Goal: Task Accomplishment & Management: Use online tool/utility

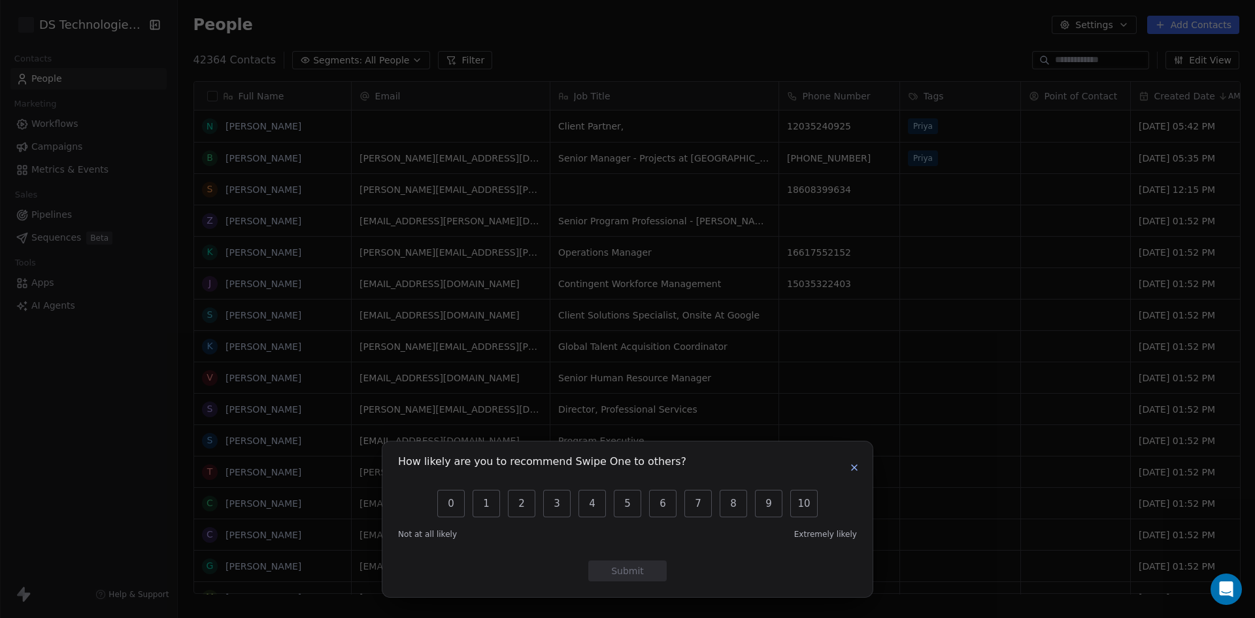
scroll to position [534, 1069]
click at [855, 469] on icon "button" at bounding box center [854, 467] width 5 height 5
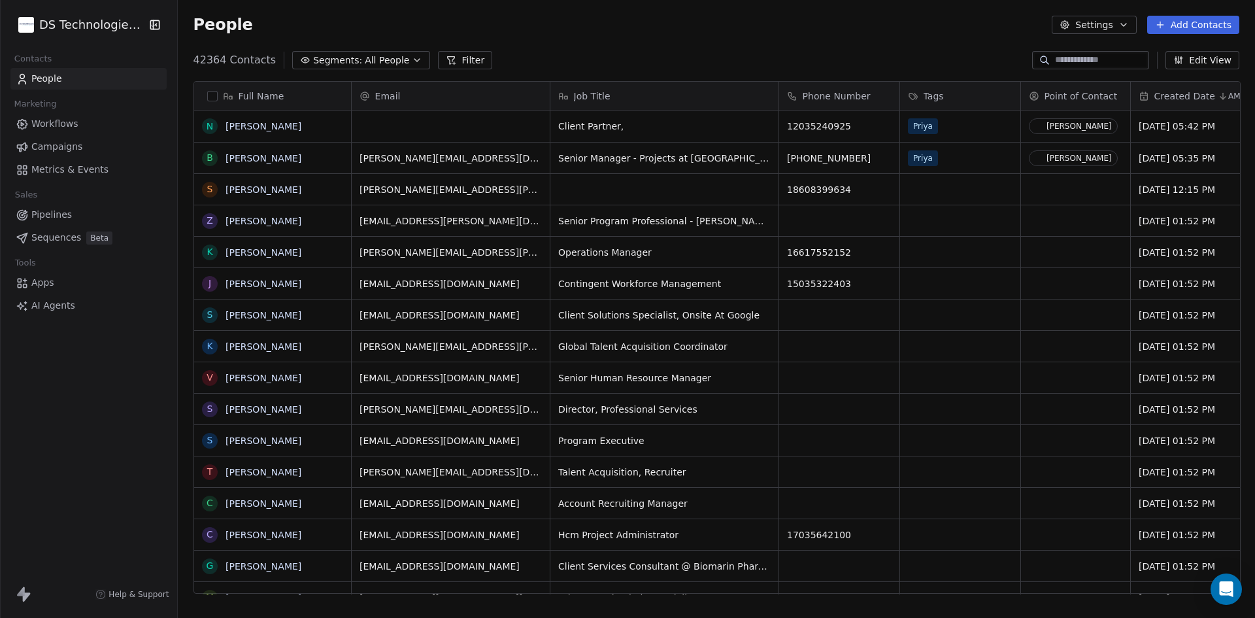
click at [78, 17] on html "DS Technologies Inc Contacts People Marketing Workflows Campaigns Metrics & Eve…" at bounding box center [627, 309] width 1255 height 618
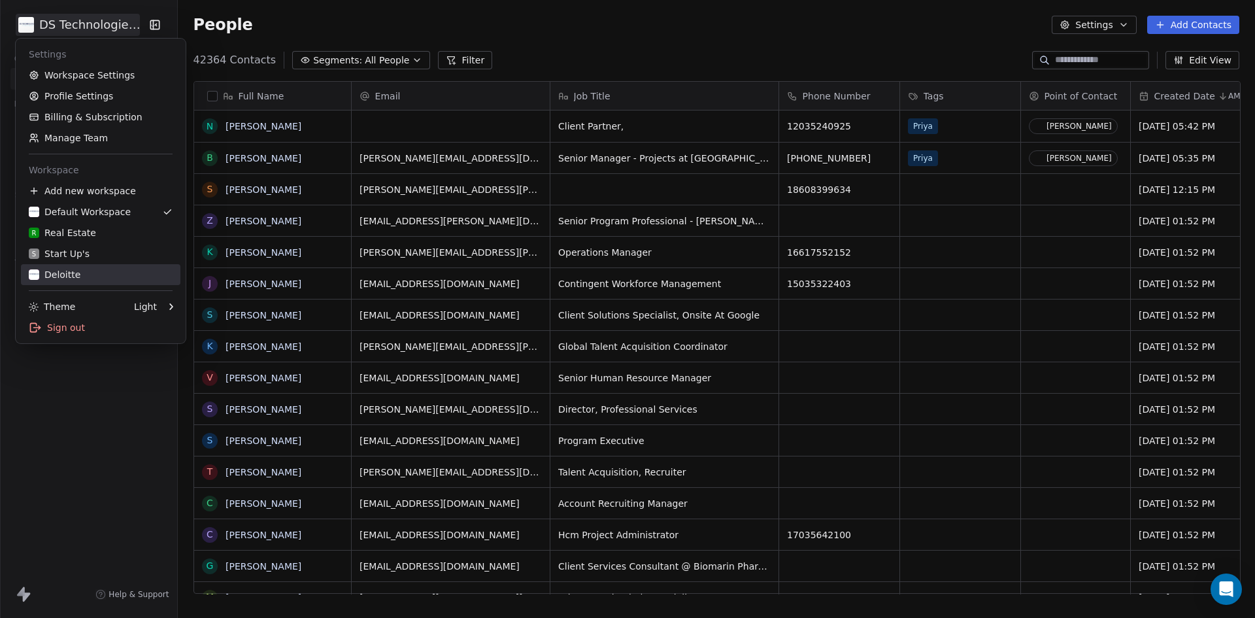
click at [75, 281] on link "Deloitte" at bounding box center [101, 274] width 160 height 21
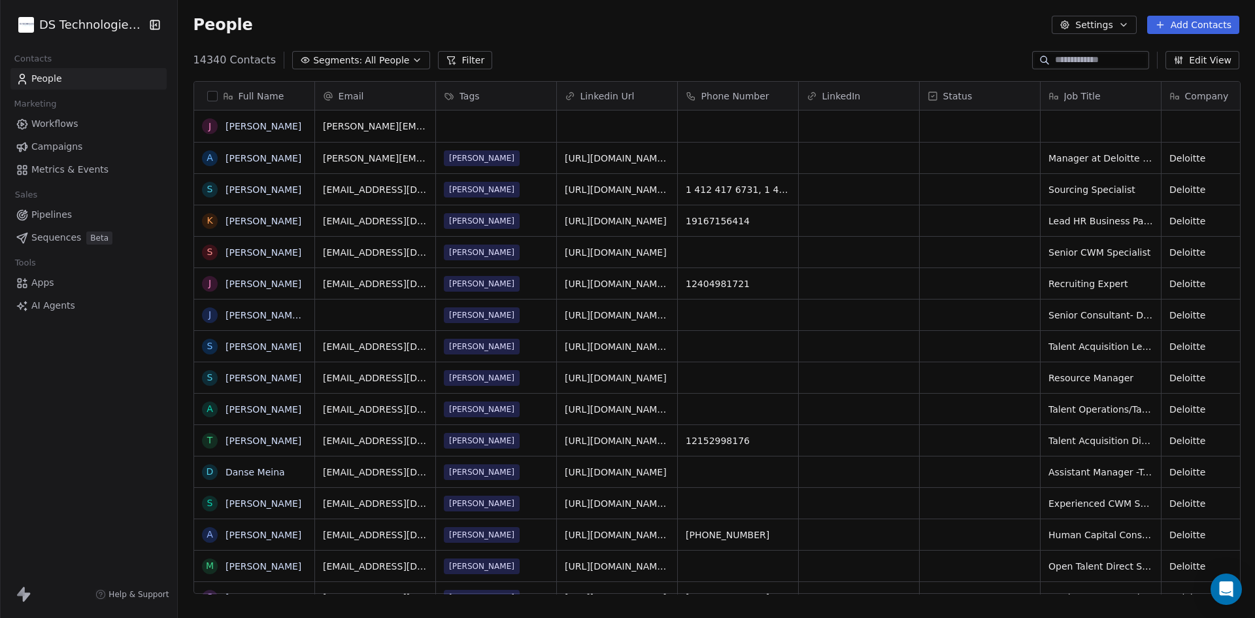
scroll to position [534, 1069]
click at [1193, 26] on button "Add Contacts" at bounding box center [1194, 25] width 92 height 18
click at [1174, 77] on span "Import from CSV" at bounding box center [1193, 74] width 76 height 14
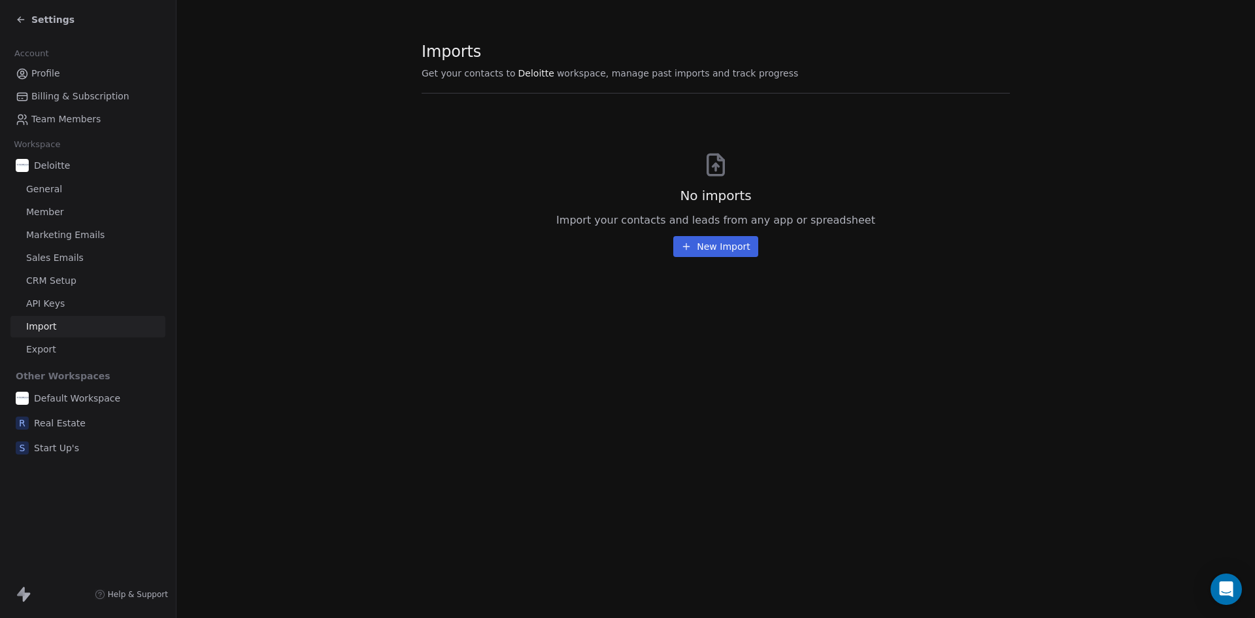
click at [734, 250] on button "New Import" at bounding box center [715, 246] width 84 height 21
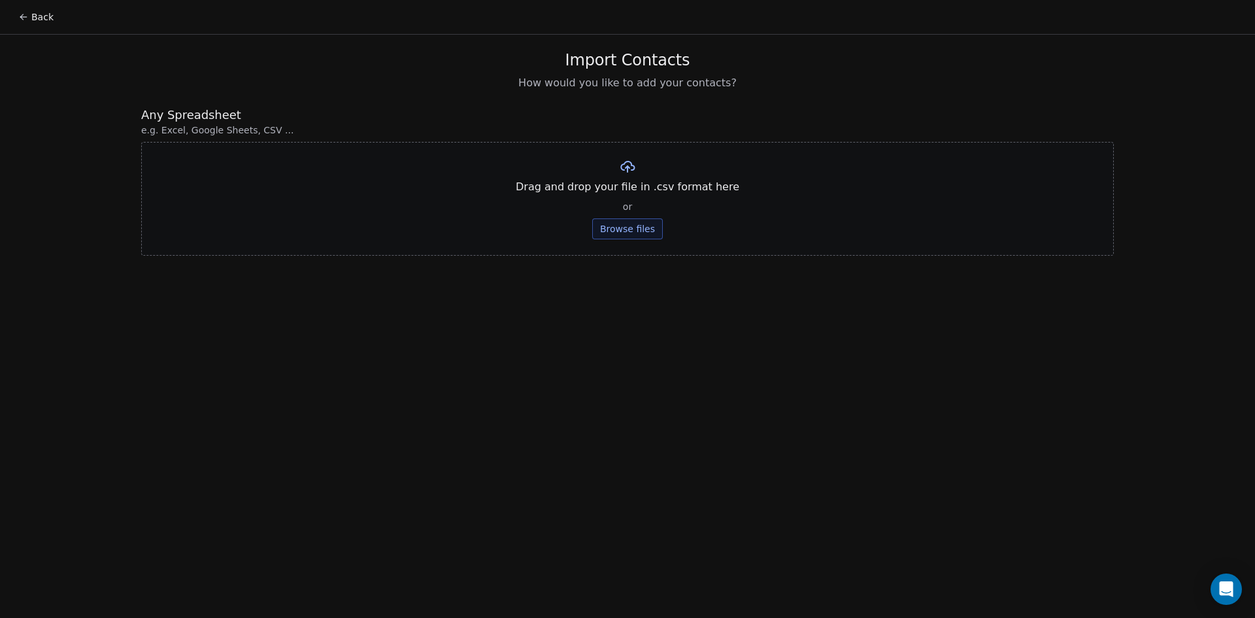
click at [637, 233] on button "Browse files" at bounding box center [627, 228] width 71 height 21
click at [636, 191] on button "Upload" at bounding box center [628, 192] width 48 height 21
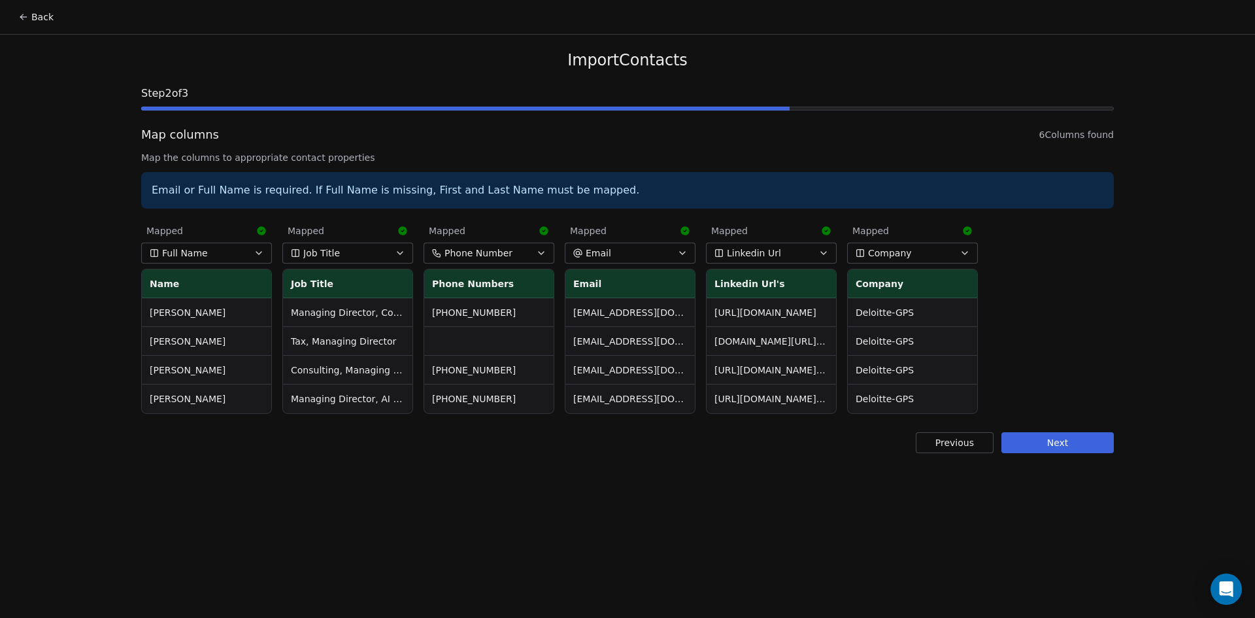
click at [1091, 445] on button "Next" at bounding box center [1058, 442] width 112 height 21
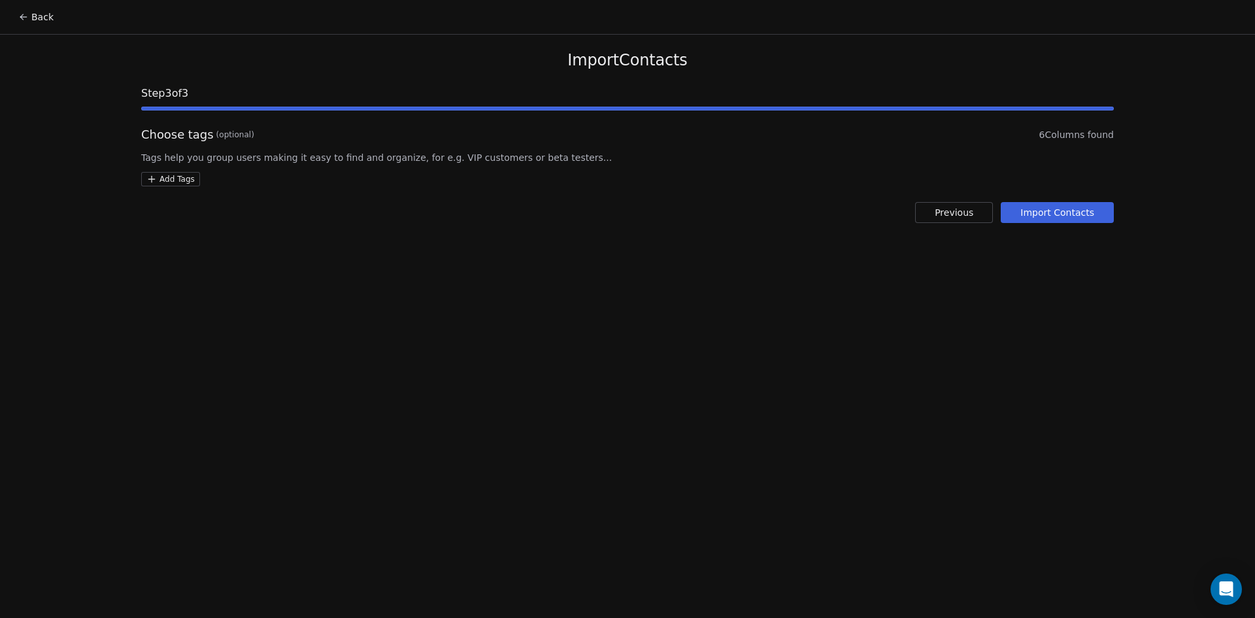
click at [179, 183] on html "Back Import Contacts Step 3 of 3 Choose tags (optional) 6 Columns found Tags he…" at bounding box center [627, 309] width 1255 height 618
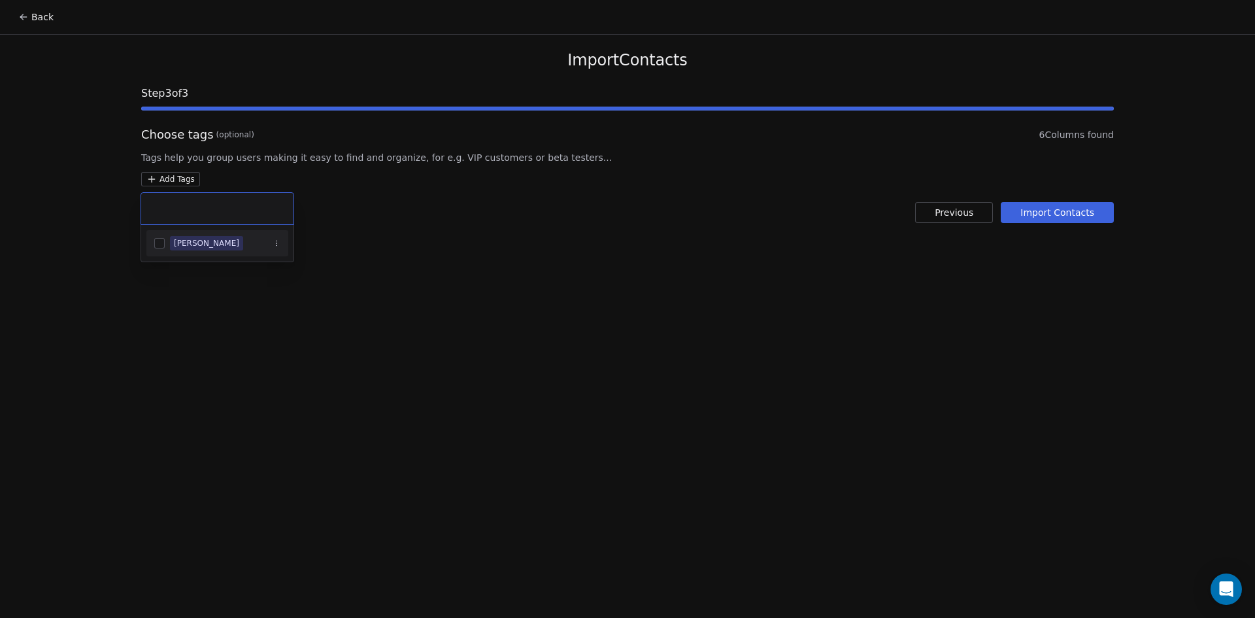
click at [186, 238] on div "[PERSON_NAME]" at bounding box center [206, 243] width 65 height 12
click at [599, 285] on html "Back Import Contacts Step 3 of 3 Choose tags (optional) 6 Columns found Tags he…" at bounding box center [627, 309] width 1255 height 618
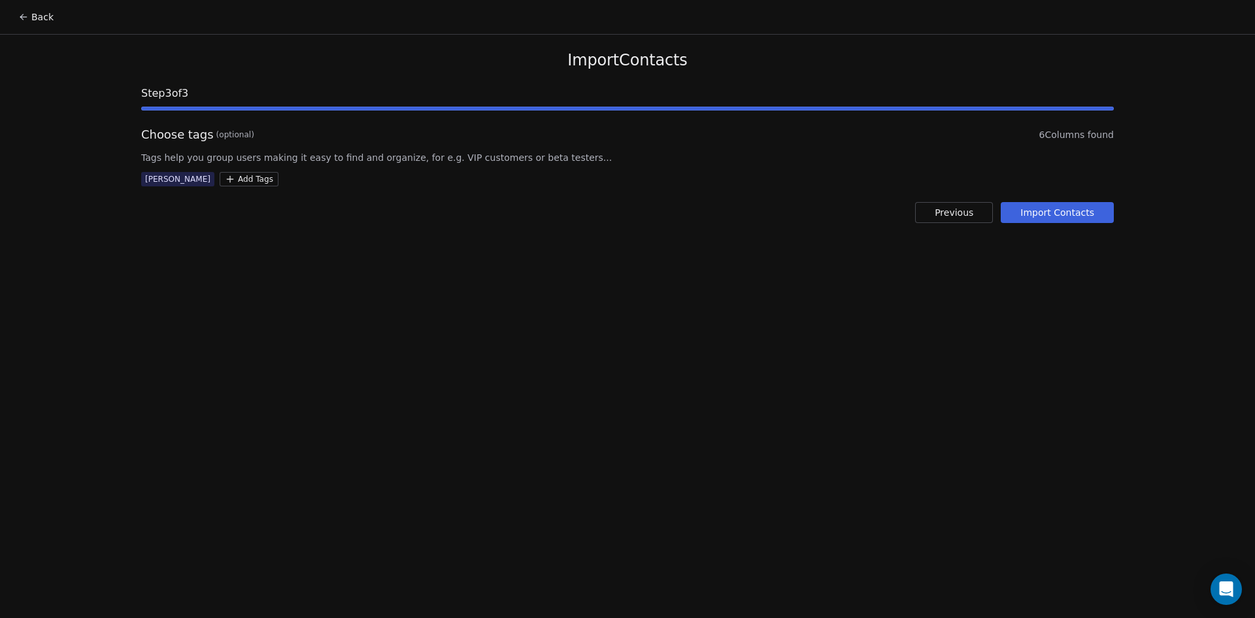
click at [1061, 215] on button "Import Contacts" at bounding box center [1057, 212] width 113 height 21
